Goal: Use online tool/utility: Use online tool/utility

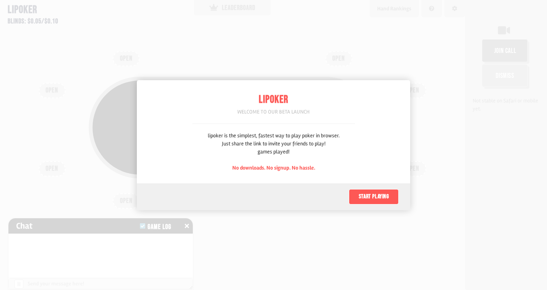
scroll to position [38, 0]
click at [375, 194] on button "Start playing" at bounding box center [374, 196] width 50 height 15
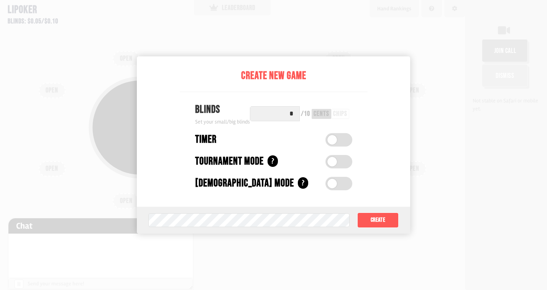
click at [428, 142] on div at bounding box center [273, 145] width 547 height 290
click at [387, 215] on button "Create" at bounding box center [378, 219] width 42 height 15
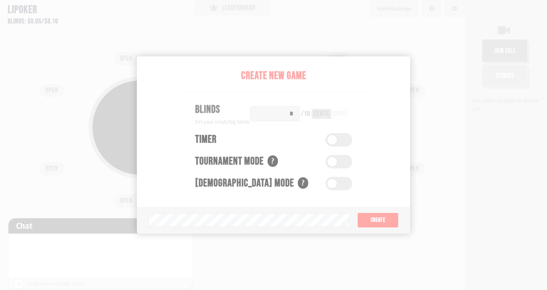
click at [337, 229] on div "Pot: $0.00 COPY GAME LINK OPEN OPEN OPEN OPEN OPEN OPEN OPEN OPEN OPEN" at bounding box center [232, 145] width 465 height 290
click at [373, 219] on div "Pot: $0.00 COPY GAME LINK OPEN OPEN OPEN OPEN OPEN OPEN OPEN OPEN OPEN" at bounding box center [232, 145] width 465 height 290
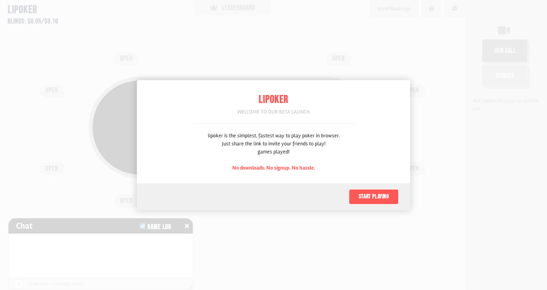
scroll to position [38, 0]
click at [363, 196] on button "Start playing" at bounding box center [374, 196] width 50 height 15
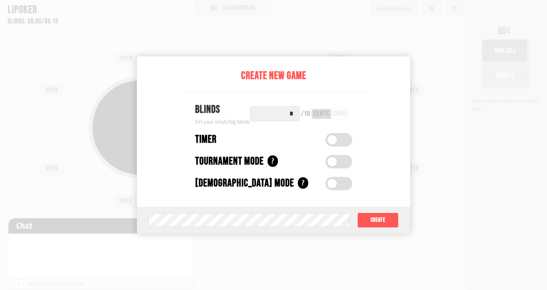
click at [339, 117] on div "chips" at bounding box center [340, 113] width 14 height 7
click at [294, 113] on input "*" at bounding box center [275, 113] width 50 height 15
click at [370, 214] on button "Create" at bounding box center [378, 219] width 42 height 15
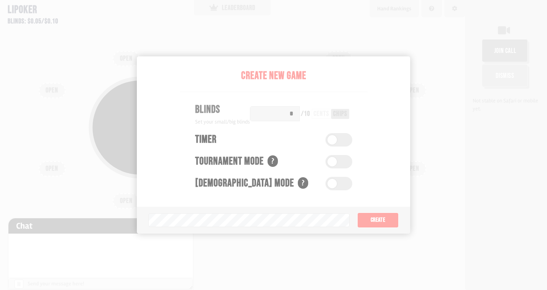
click at [305, 226] on div "Pot: $0.00 COPY GAME LINK OPEN OPEN OPEN OPEN OPEN OPEN OPEN OPEN OPEN" at bounding box center [232, 145] width 465 height 290
